Goal: Information Seeking & Learning: Learn about a topic

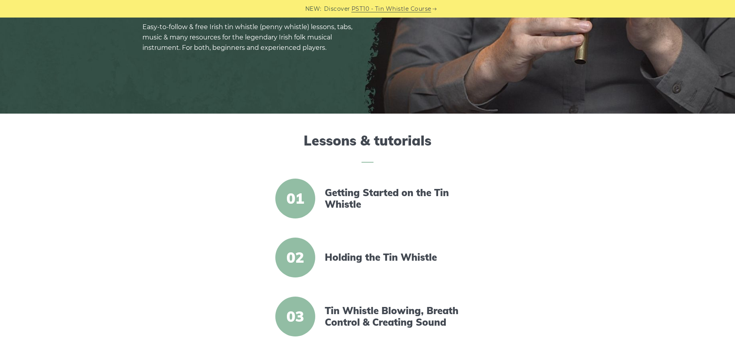
scroll to position [160, 0]
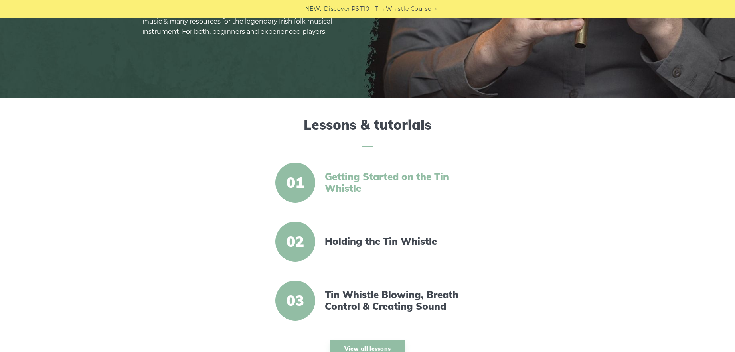
click at [363, 174] on link "Getting Started on the Tin Whistle" at bounding box center [393, 182] width 137 height 23
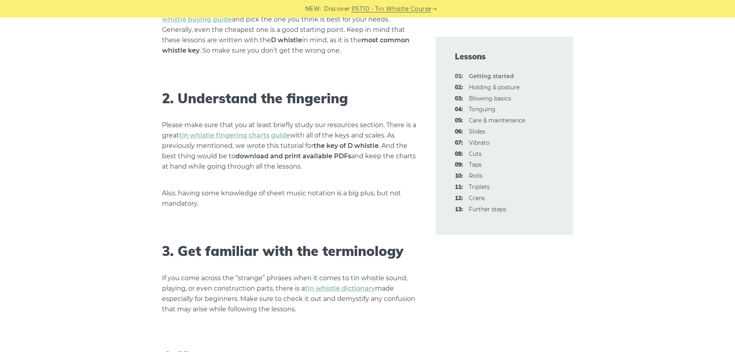
scroll to position [598, 0]
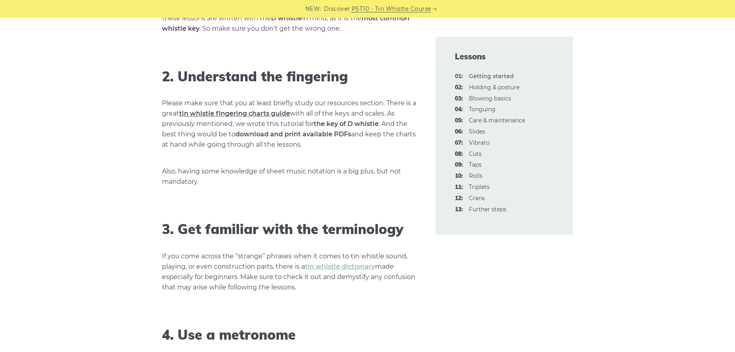
click at [264, 115] on link "tin whistle fingering charts guide" at bounding box center [234, 114] width 111 height 8
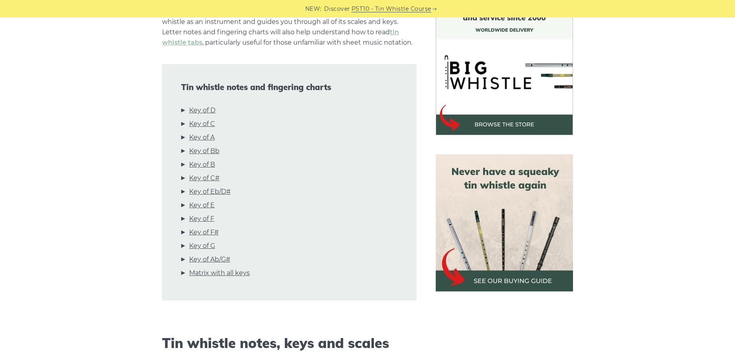
scroll to position [239, 0]
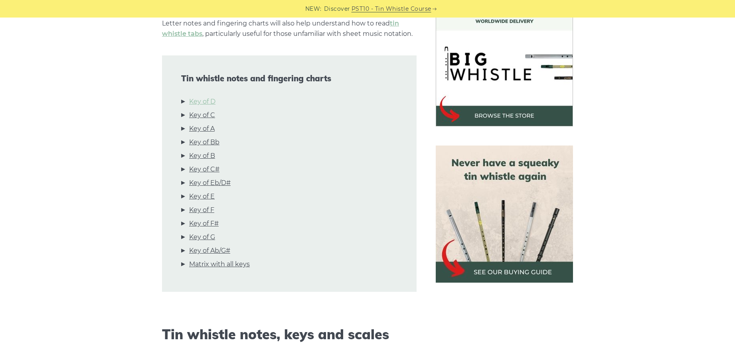
click at [207, 100] on link "Key of D" at bounding box center [202, 102] width 26 height 10
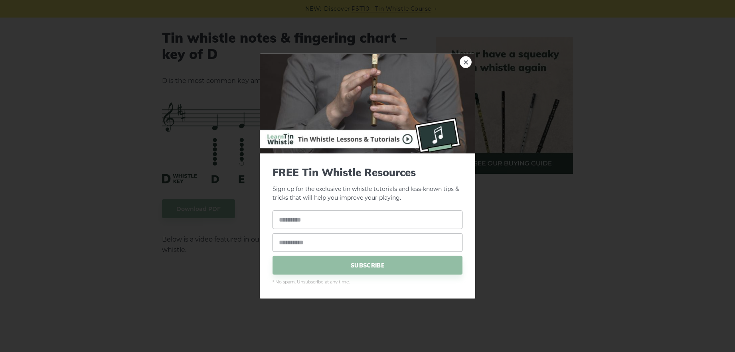
scroll to position [1243, 0]
click at [466, 61] on link "×" at bounding box center [466, 62] width 12 height 12
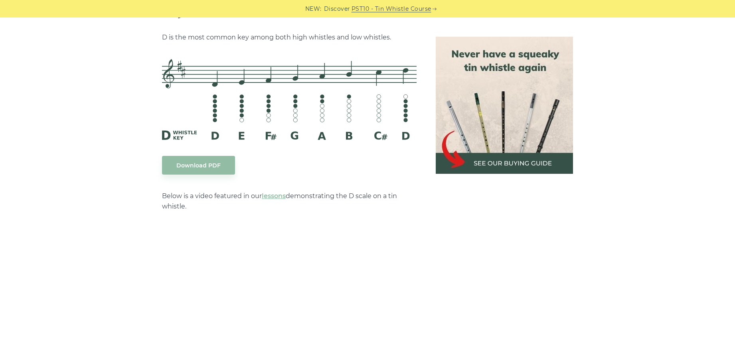
scroll to position [1283, 0]
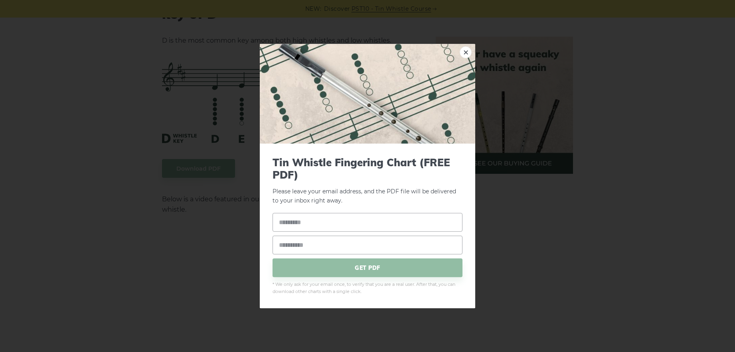
click at [466, 49] on link "×" at bounding box center [466, 52] width 12 height 12
